Goal: Communication & Community: Connect with others

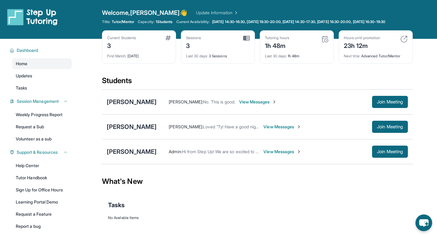
scroll to position [6, 0]
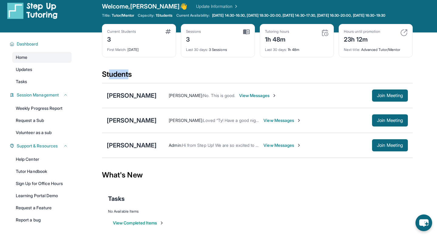
drag, startPoint x: 129, startPoint y: 82, endPoint x: 109, endPoint y: 79, distance: 19.9
click at [109, 79] on div "Students" at bounding box center [257, 75] width 311 height 13
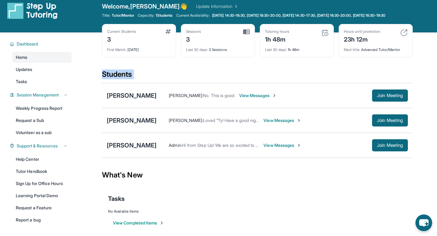
click at [109, 79] on div "Students" at bounding box center [257, 75] width 311 height 13
click at [124, 78] on div "Students" at bounding box center [257, 75] width 311 height 13
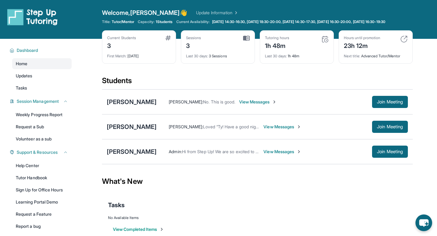
click at [229, 86] on div "Students" at bounding box center [257, 82] width 311 height 13
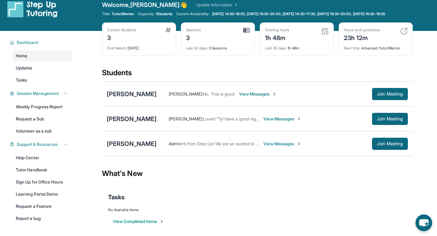
scroll to position [11, 0]
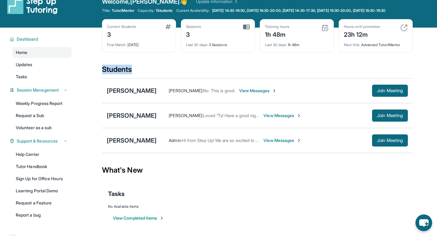
drag, startPoint x: 134, startPoint y: 75, endPoint x: 93, endPoint y: 73, distance: 40.7
click at [93, 73] on main "Current Students 3 First Match : 5 days ago Sessions 3 Last 30 days : 3 Session…" at bounding box center [257, 132] width 359 height 208
click at [99, 71] on main "Current Students 3 First Match : 5 days ago Sessions 3 Last 30 days : 3 Session…" at bounding box center [257, 132] width 359 height 208
drag, startPoint x: 104, startPoint y: 72, endPoint x: 160, endPoint y: 72, distance: 55.8
click at [160, 72] on div "Students" at bounding box center [257, 71] width 311 height 13
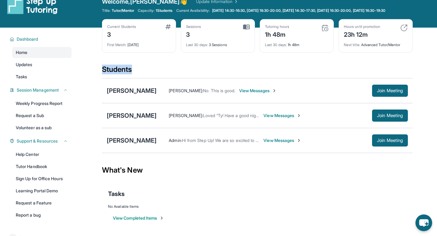
click at [160, 72] on div "Students" at bounding box center [257, 71] width 311 height 13
drag, startPoint x: 102, startPoint y: 75, endPoint x: 136, endPoint y: 73, distance: 33.7
click at [136, 73] on div "Students" at bounding box center [257, 71] width 311 height 13
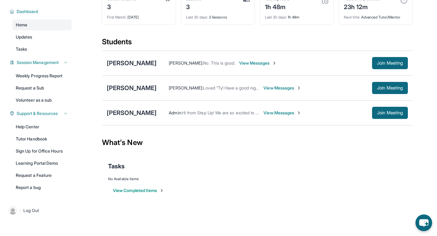
scroll to position [41, 0]
drag, startPoint x: 135, startPoint y: 46, endPoint x: 102, endPoint y: 44, distance: 32.8
click at [102, 44] on div "Students" at bounding box center [257, 43] width 311 height 13
drag, startPoint x: 102, startPoint y: 43, endPoint x: 133, endPoint y: 45, distance: 31.0
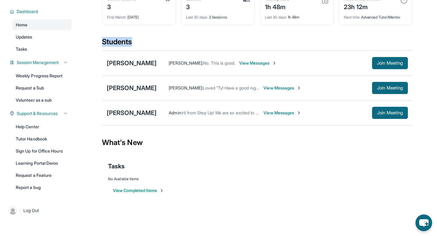
click at [133, 45] on div "Students" at bounding box center [257, 43] width 311 height 13
click at [229, 93] on button "Join Meeting" at bounding box center [390, 88] width 36 height 12
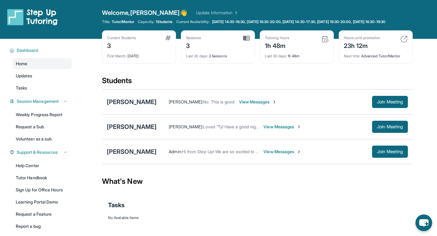
click at [209, 76] on div "Current Students 3 First Match : [DATE] Sessions 3 Last 30 days : 3 Sessions Tu…" at bounding box center [257, 53] width 311 height 46
click at [126, 131] on div "[PERSON_NAME]" at bounding box center [132, 127] width 50 height 8
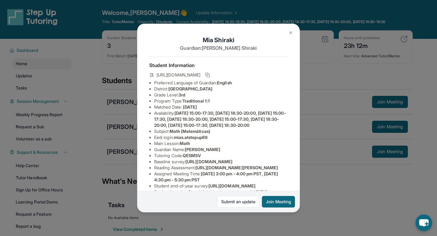
click at [322, 127] on div "[PERSON_NAME] Guardian: [PERSON_NAME] Student Information [URL][DOMAIN_NAME] Pr…" at bounding box center [218, 118] width 437 height 236
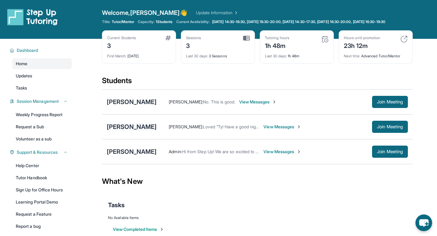
click at [123, 130] on div "[PERSON_NAME]" at bounding box center [132, 127] width 50 height 8
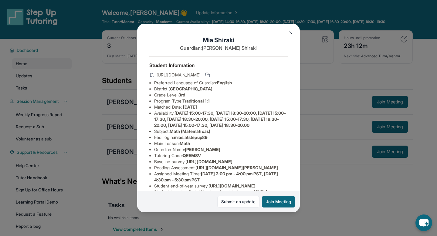
click at [330, 180] on div "[PERSON_NAME] Guardian: [PERSON_NAME] Student Information [URL][DOMAIN_NAME] Pr…" at bounding box center [218, 118] width 437 height 236
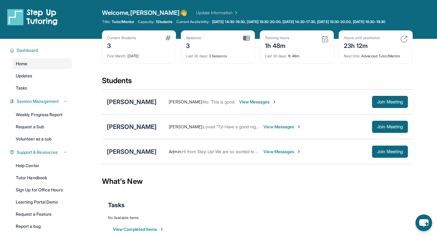
click at [136, 128] on div "[PERSON_NAME]" at bounding box center [132, 127] width 50 height 8
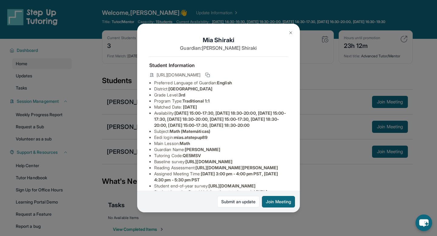
click at [344, 182] on div "[PERSON_NAME] Guardian: [PERSON_NAME] Student Information [URL][DOMAIN_NAME] Pr…" at bounding box center [218, 118] width 437 height 236
